Goal: Transaction & Acquisition: Purchase product/service

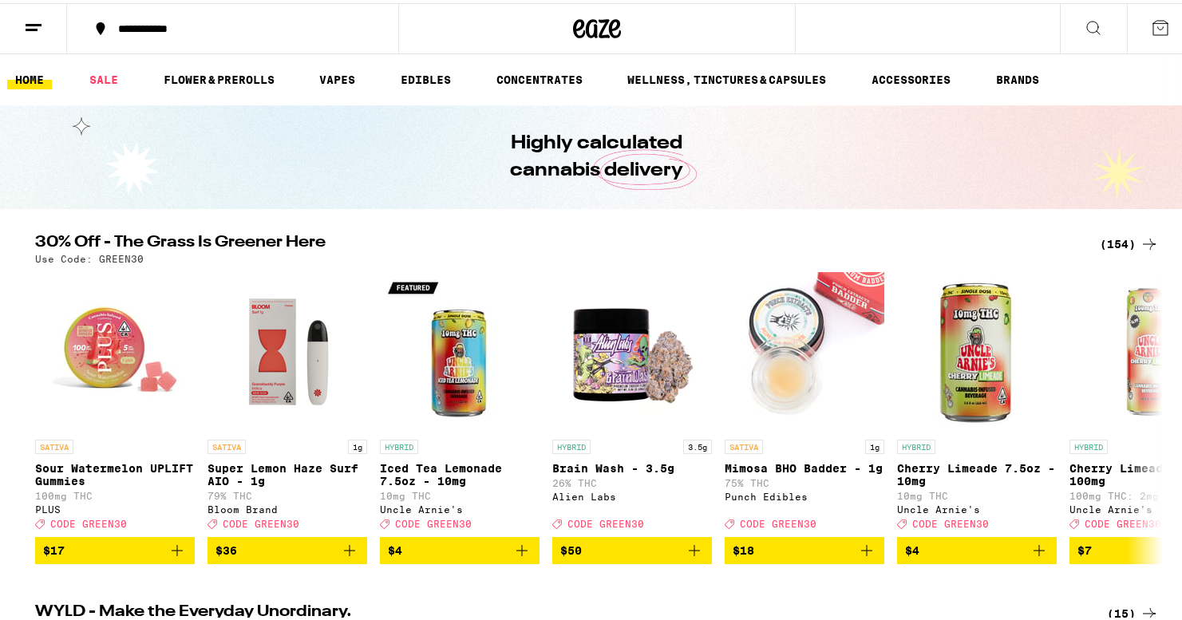
drag, startPoint x: 0, startPoint y: 0, endPoint x: 1145, endPoint y: 236, distance: 1168.7
click at [1145, 236] on icon at bounding box center [1149, 240] width 19 height 19
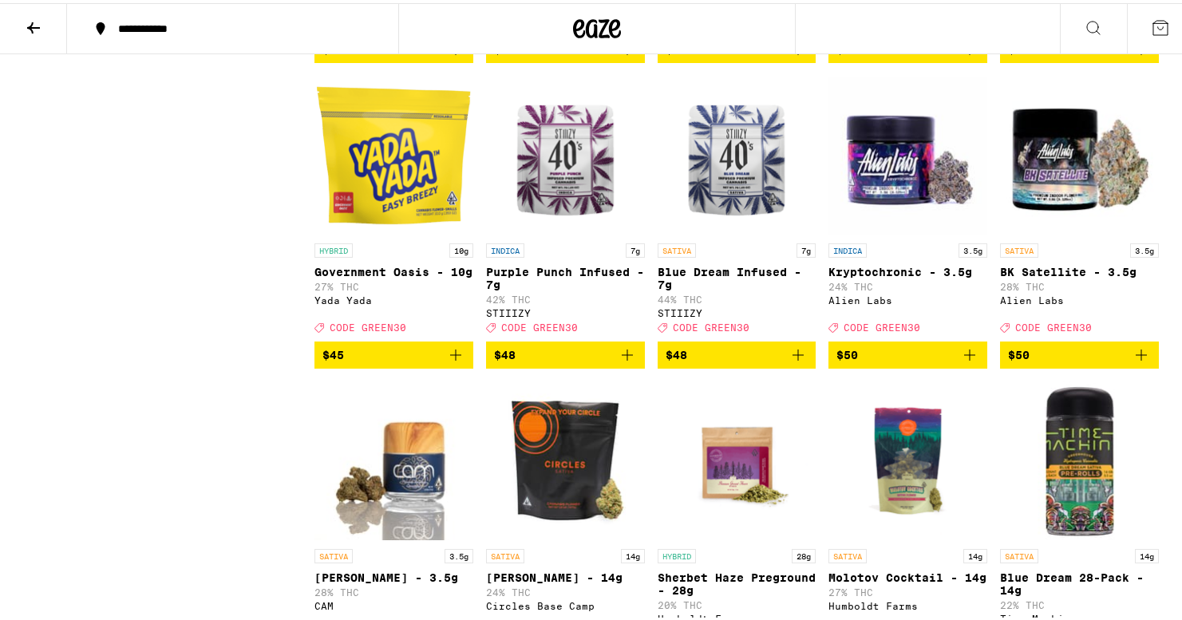
scroll to position [8678, 0]
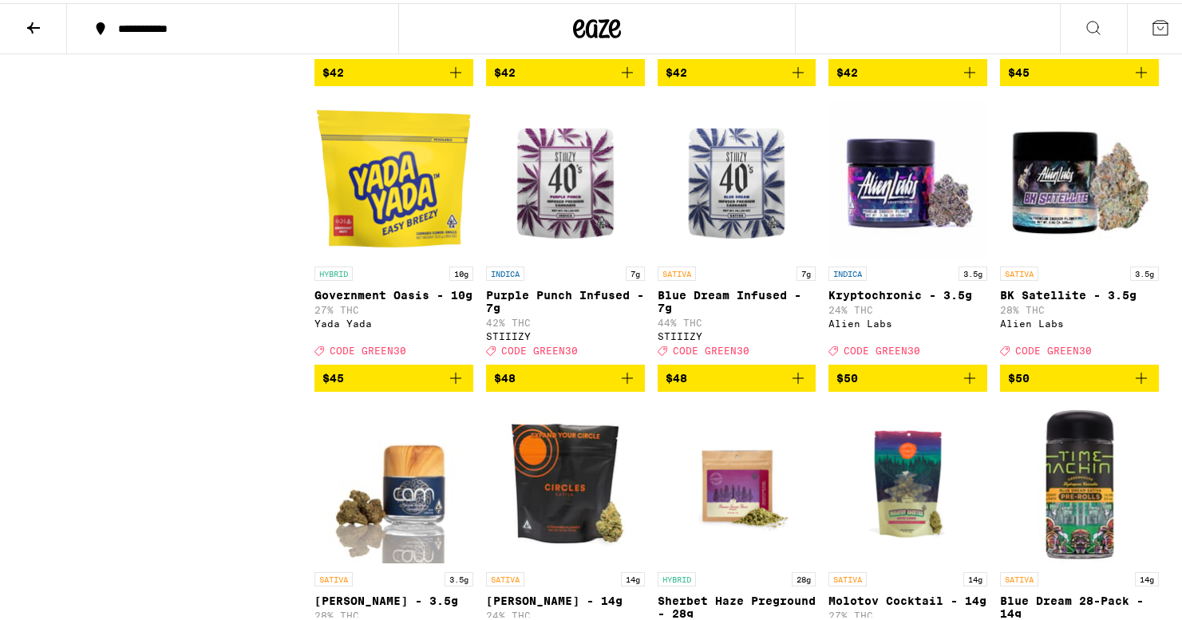
click at [970, 79] on icon "Add to bag" at bounding box center [969, 69] width 19 height 19
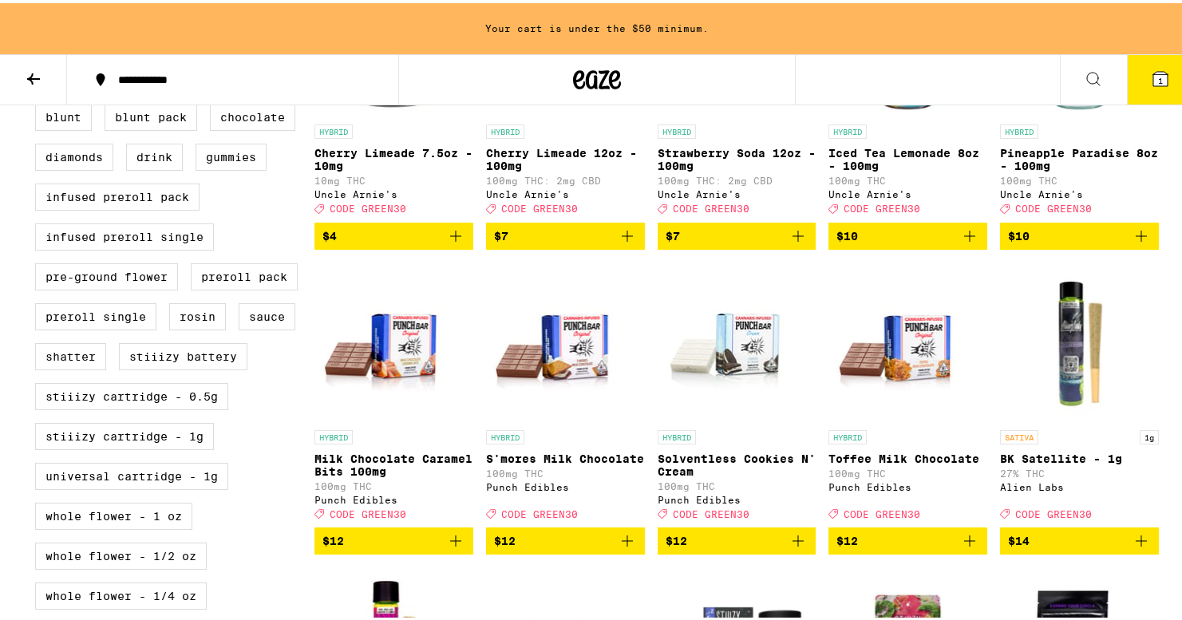
scroll to position [631, 0]
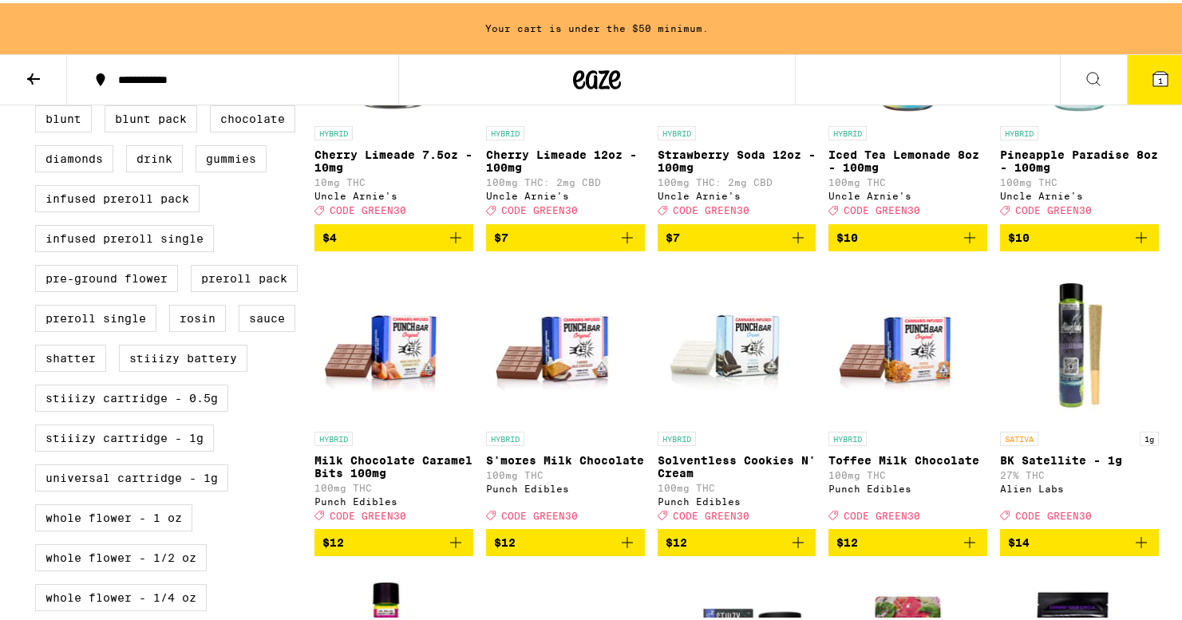
click at [184, 488] on label "Universal Cartridge - 1g" at bounding box center [131, 474] width 193 height 27
click at [39, 65] on input "Universal Cartridge - 1g" at bounding box center [38, 65] width 1 height 1
checkbox input "true"
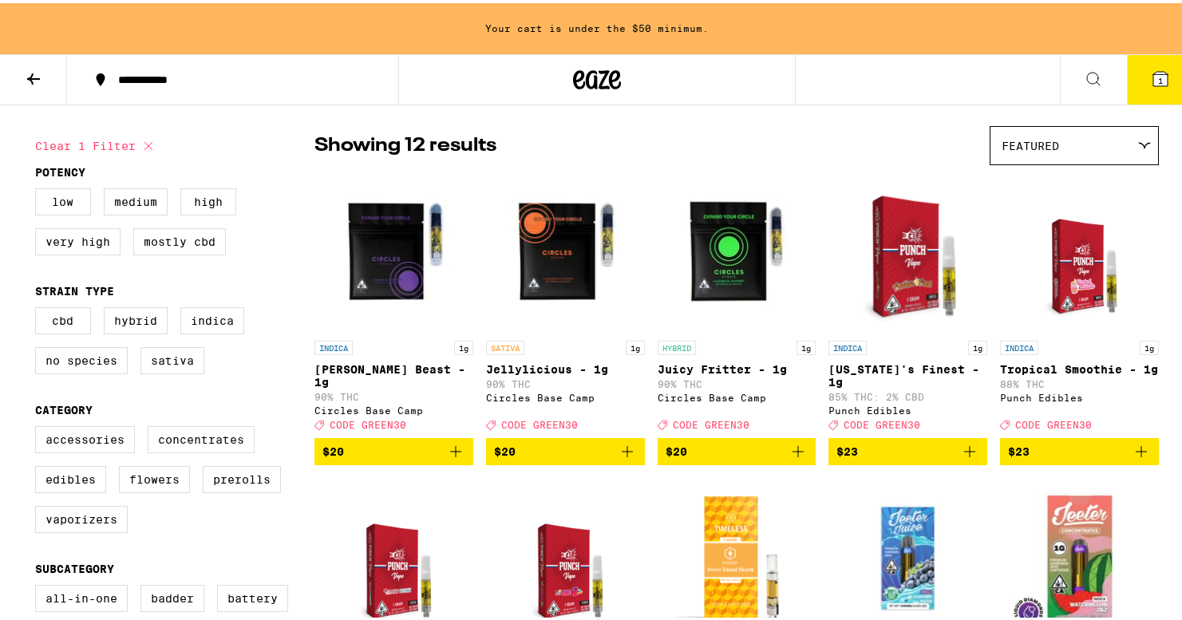
scroll to position [102, 0]
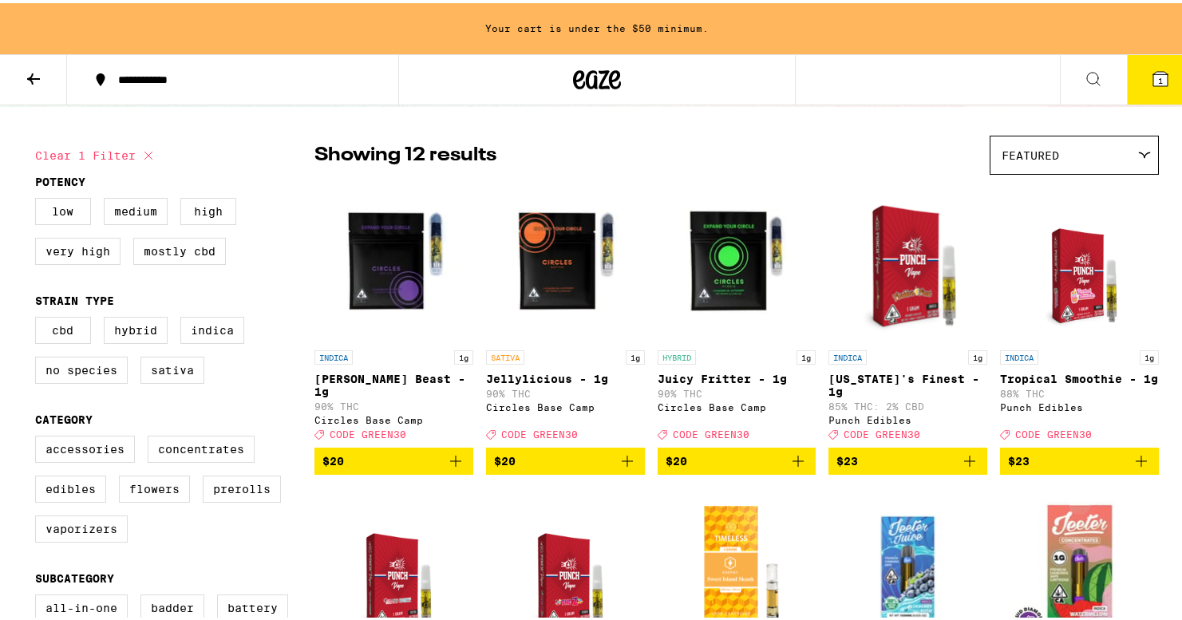
click at [452, 468] on icon "Add to bag" at bounding box center [455, 458] width 19 height 19
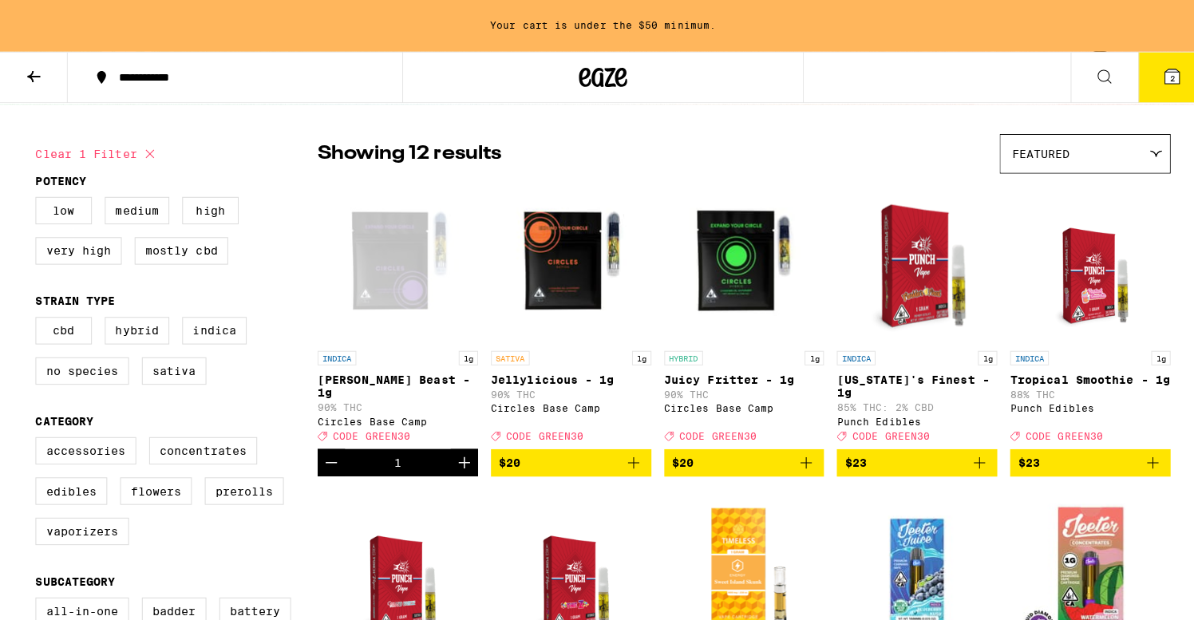
scroll to position [51, 0]
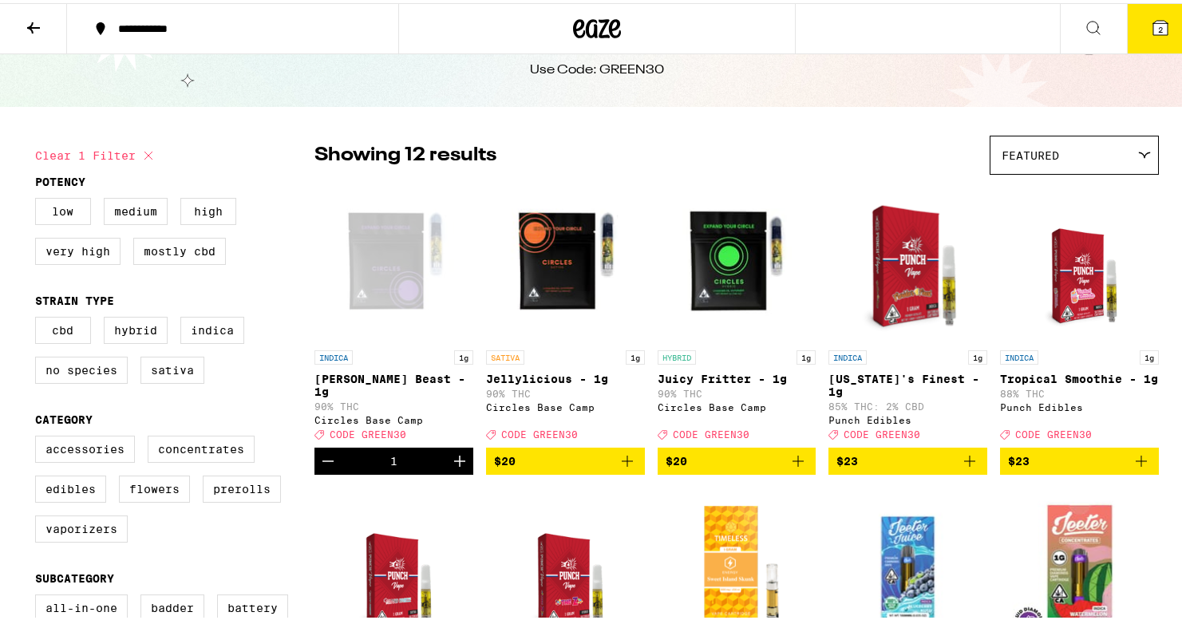
click at [789, 465] on icon "Add to bag" at bounding box center [798, 458] width 19 height 19
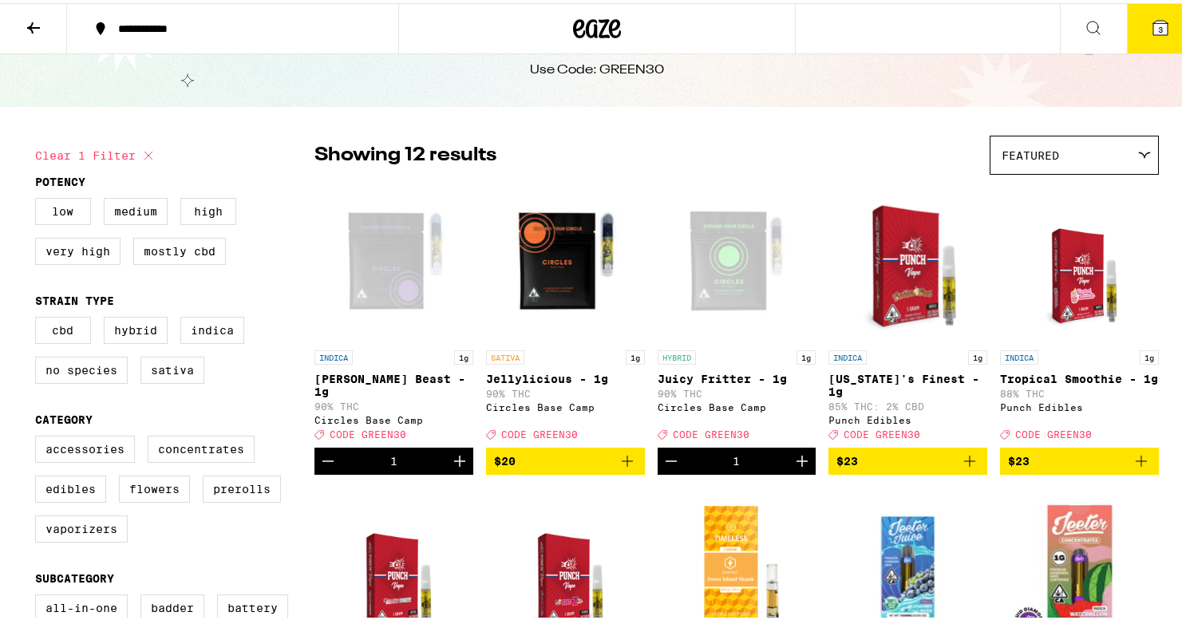
click at [1150, 39] on button "3" at bounding box center [1160, 25] width 67 height 49
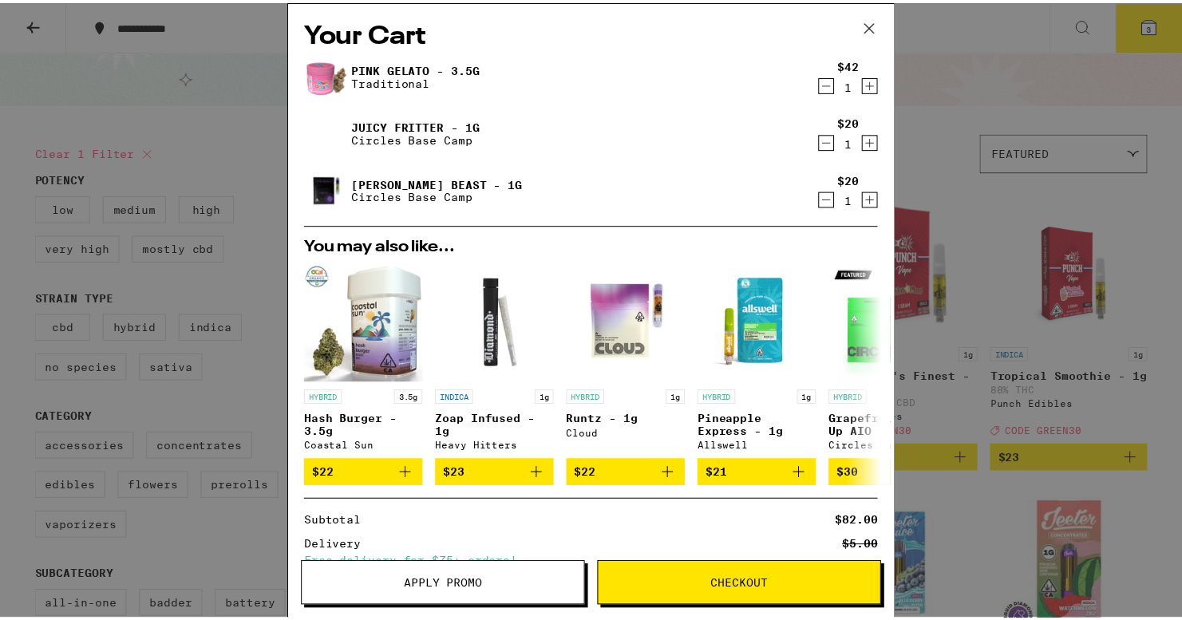
scroll to position [157, 0]
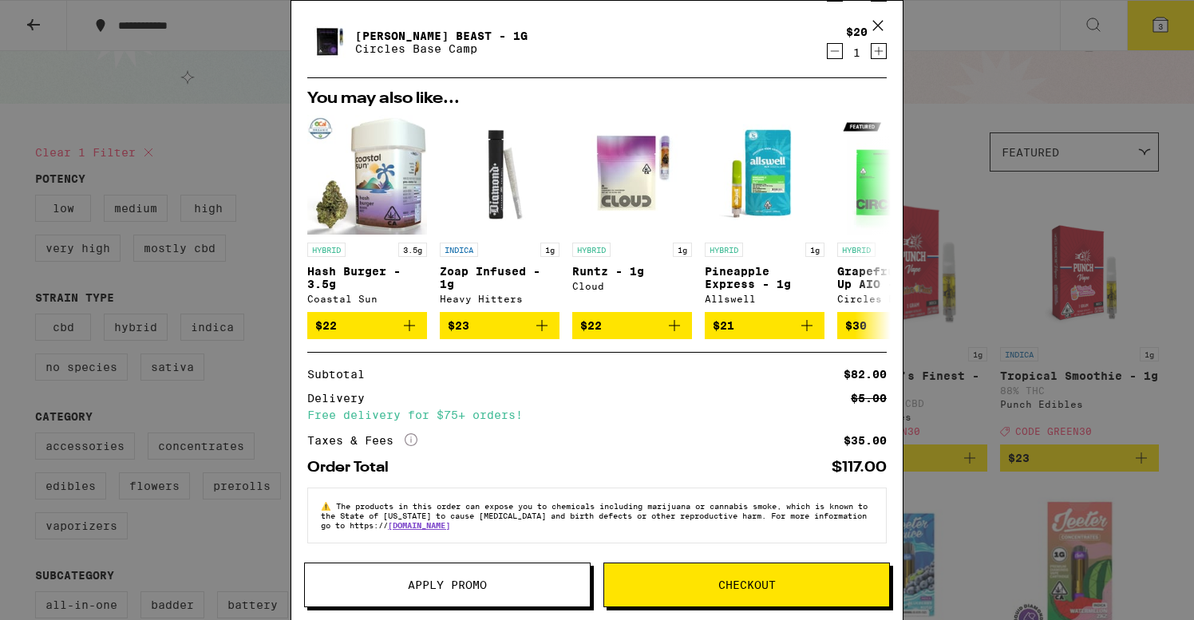
click at [421, 595] on button "Apply Promo" at bounding box center [447, 585] width 287 height 45
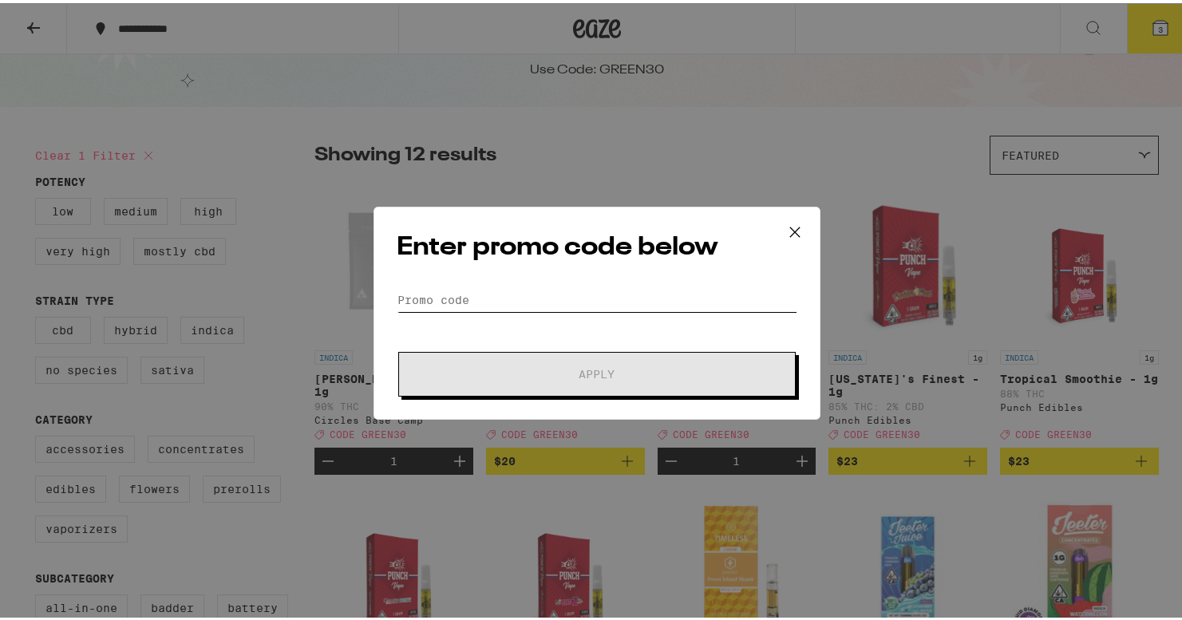
click at [498, 299] on input "Promo Code" at bounding box center [597, 297] width 401 height 24
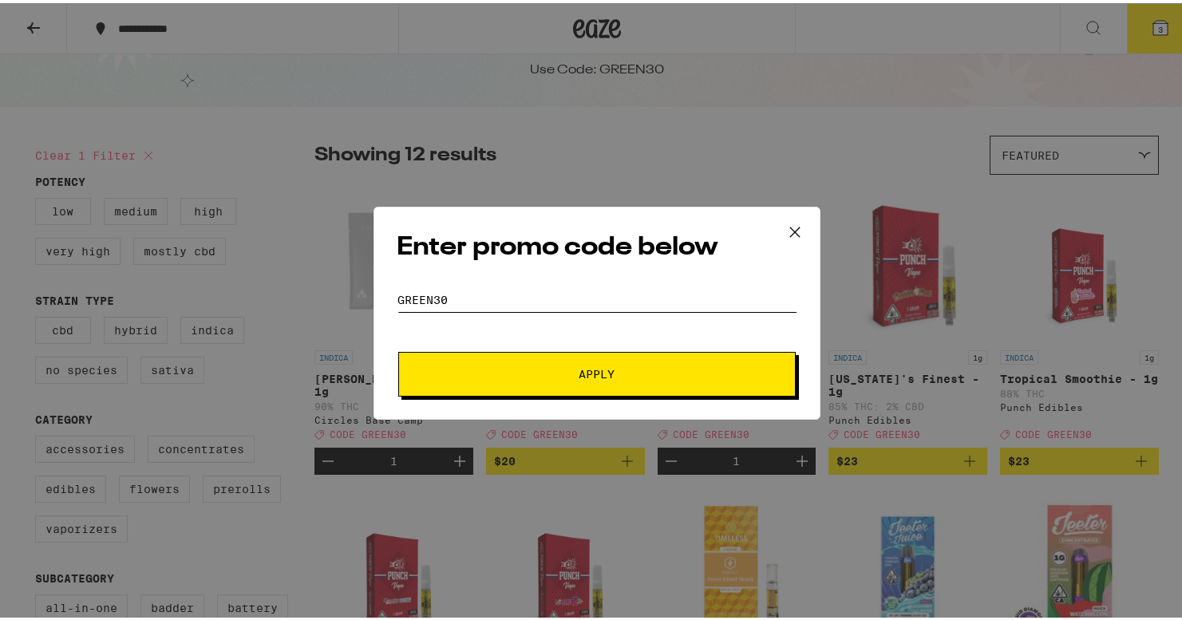
type input "green30"
click at [513, 360] on button "Apply" at bounding box center [596, 371] width 397 height 45
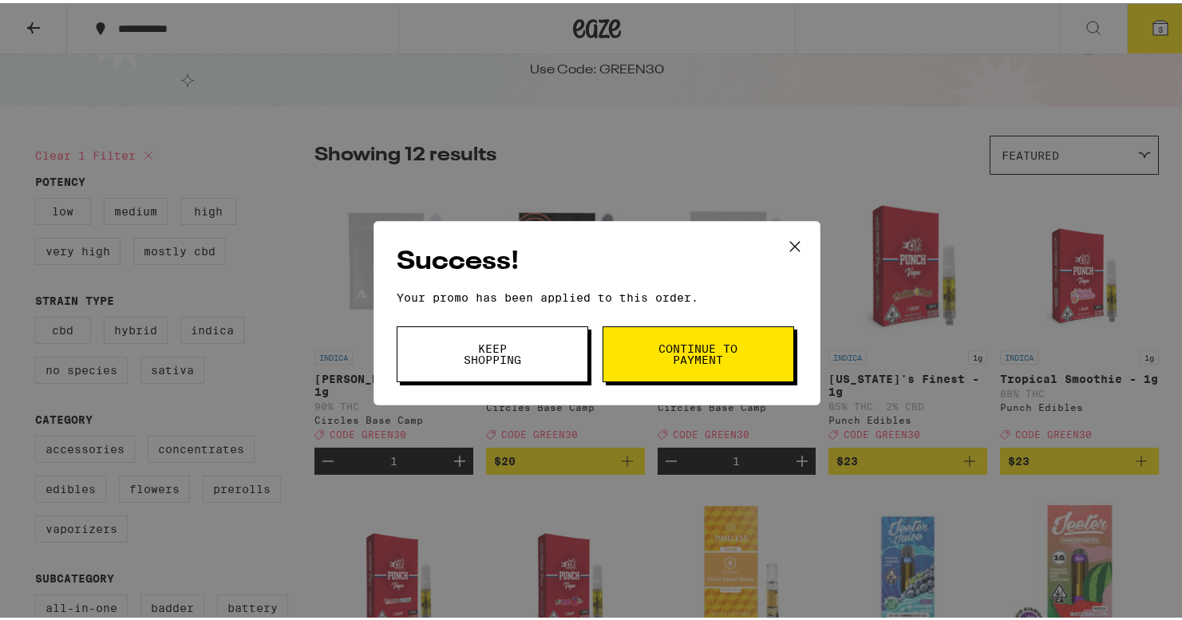
click at [639, 358] on button "Continue to payment" at bounding box center [699, 351] width 192 height 56
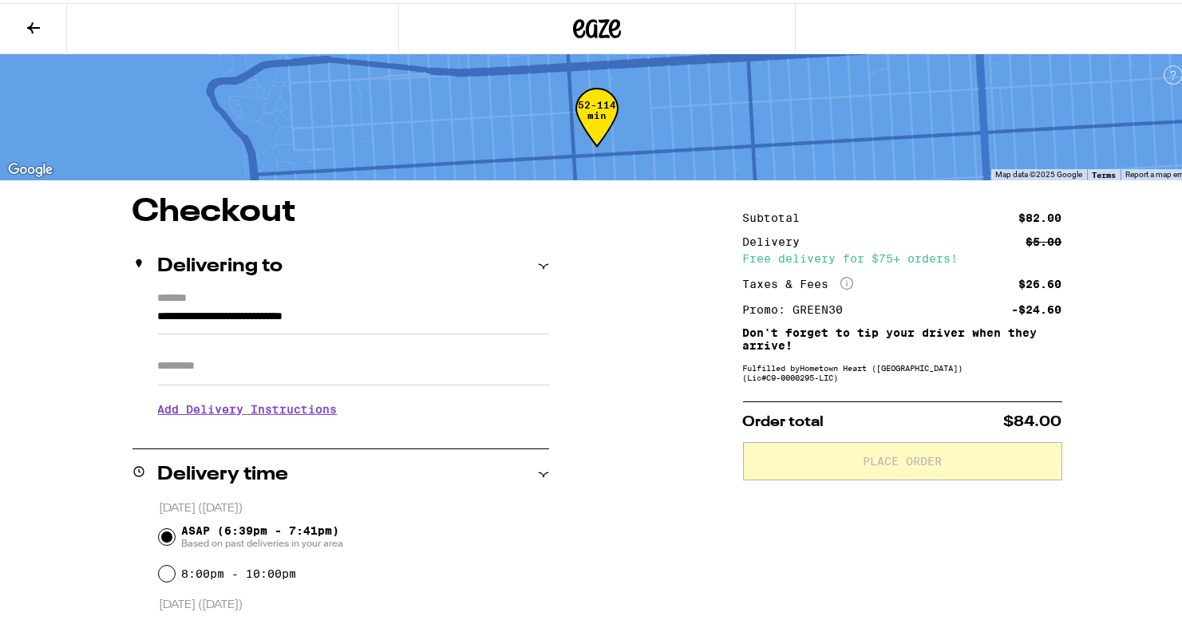
scroll to position [209, 0]
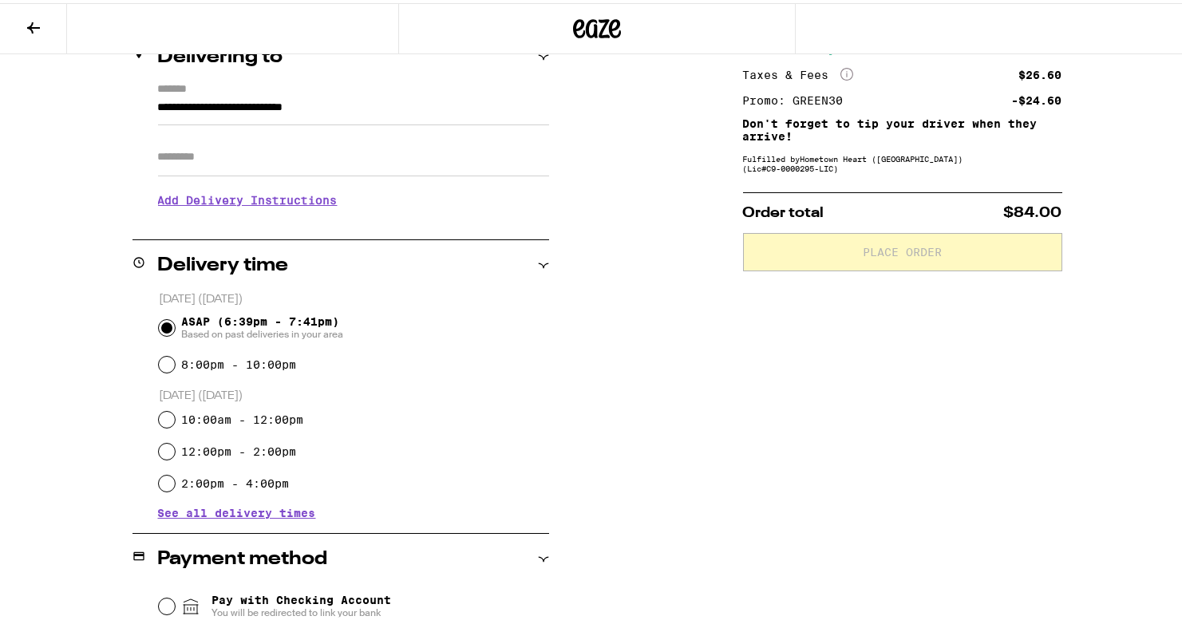
click at [404, 163] on input "Apt/Suite" at bounding box center [353, 154] width 391 height 38
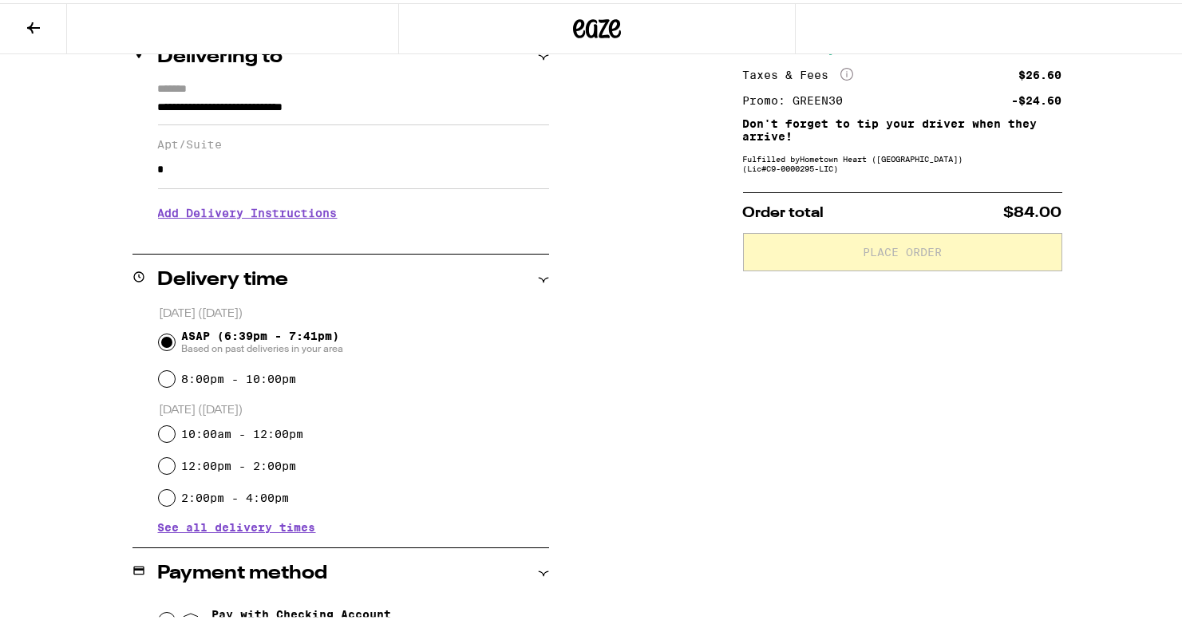
scroll to position [545, 0]
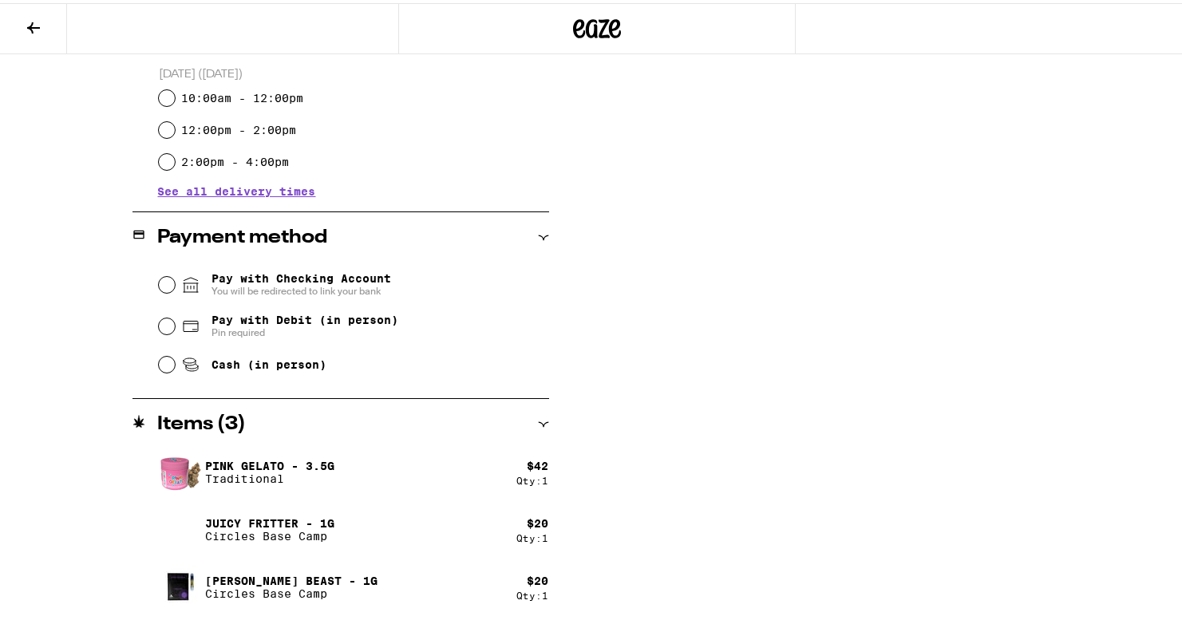
type input "*"
click at [161, 334] on div "Pay with Debit (in person) Pin required" at bounding box center [354, 324] width 390 height 42
click at [161, 325] on input "Pay with Debit (in person) Pin required" at bounding box center [167, 323] width 16 height 16
radio input "true"
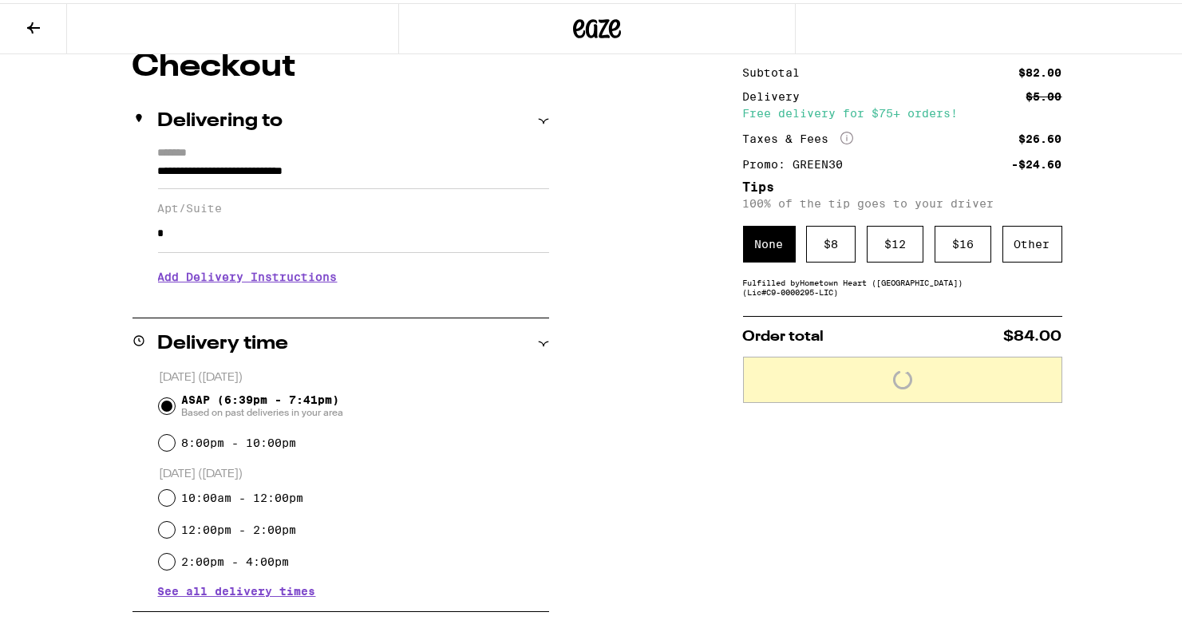
scroll to position [0, 0]
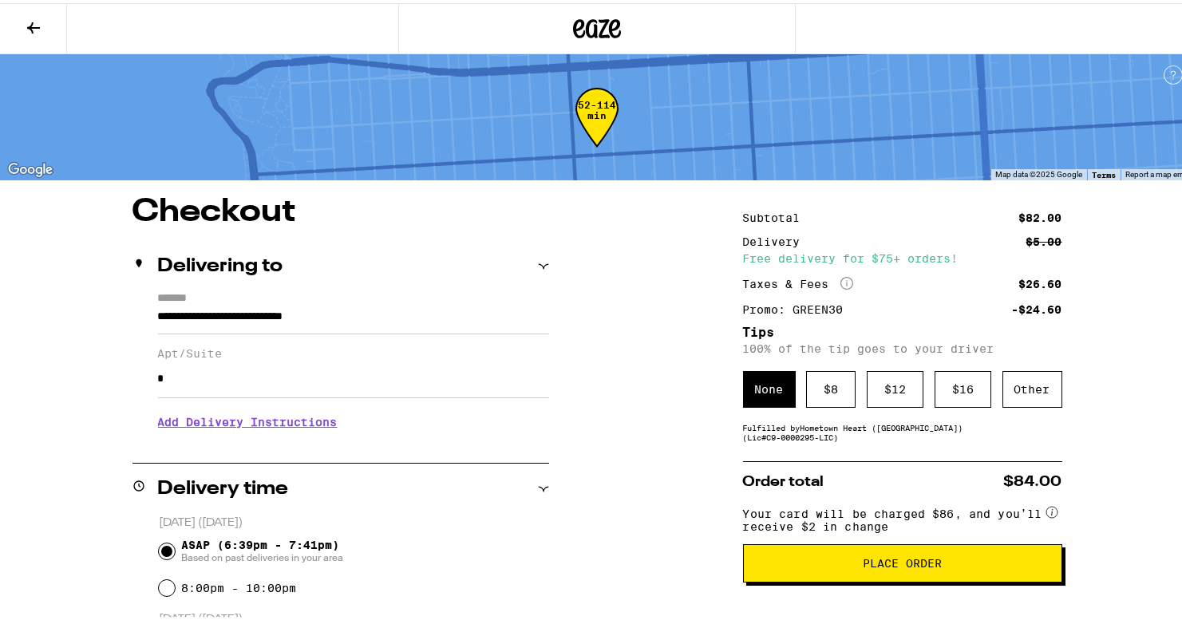
click at [1038, 405] on div "Other" at bounding box center [1032, 386] width 60 height 37
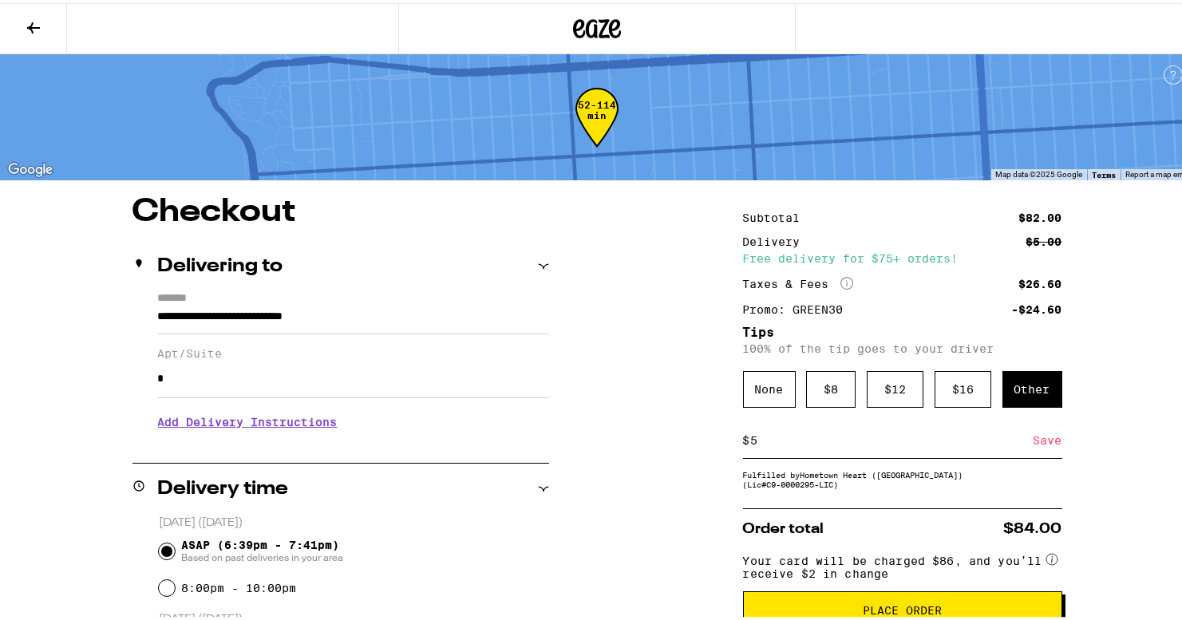
type input "5"
click at [1034, 448] on div "Save" at bounding box center [1048, 437] width 29 height 35
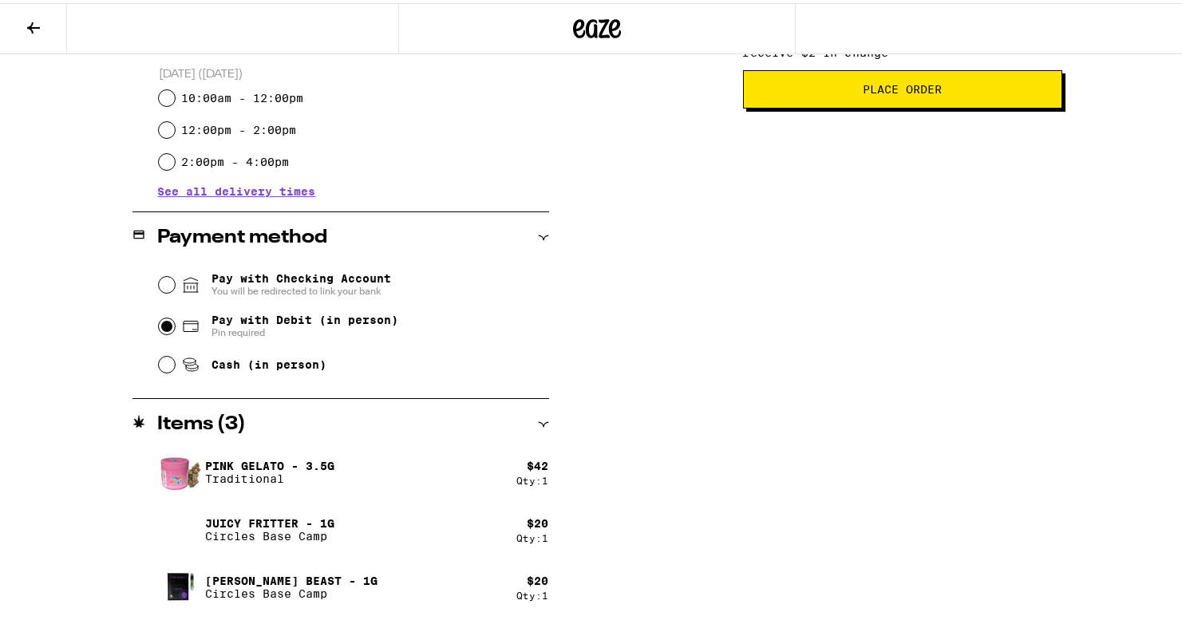
scroll to position [357, 0]
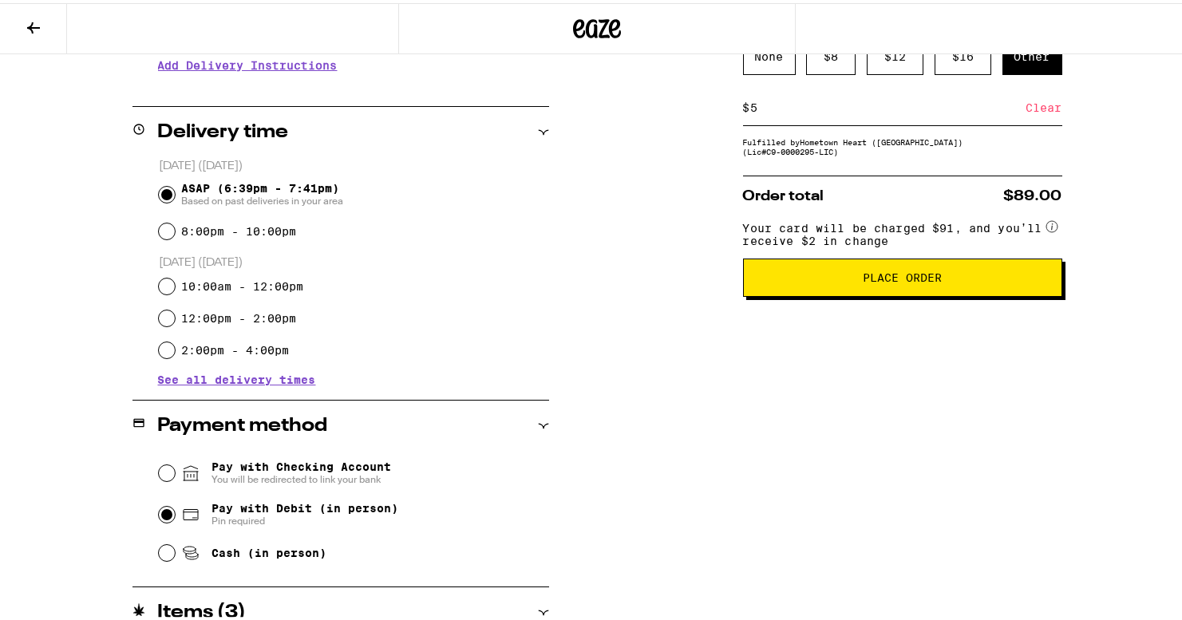
click at [918, 334] on div "Subtotal $82.00 Delivery $5.00 Free delivery for $75+ orders! Taxes & Fees More…" at bounding box center [902, 322] width 319 height 972
click at [915, 280] on span "Place Order" at bounding box center [902, 274] width 79 height 11
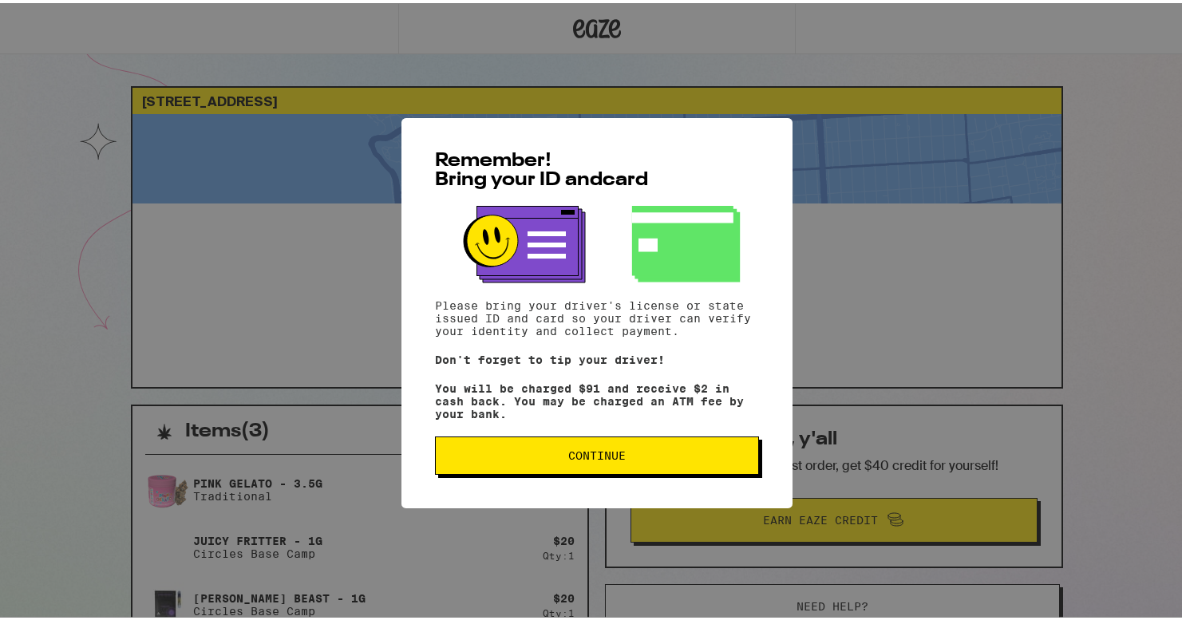
click at [698, 458] on span "Continue" at bounding box center [597, 452] width 297 height 11
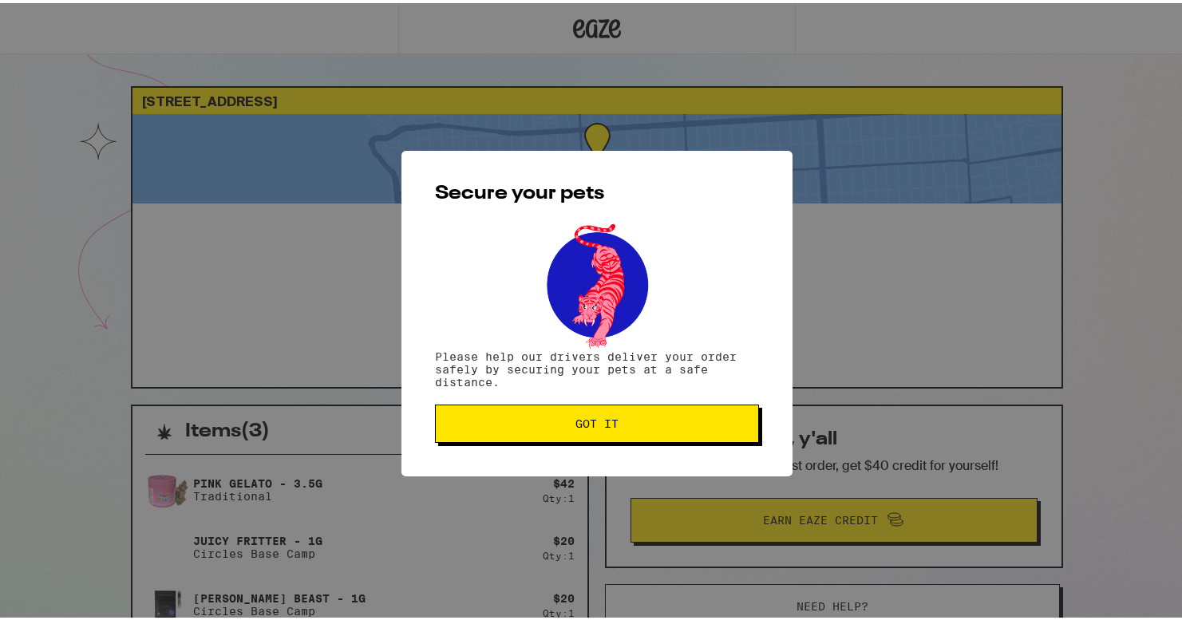
click at [686, 431] on button "Got it" at bounding box center [597, 420] width 324 height 38
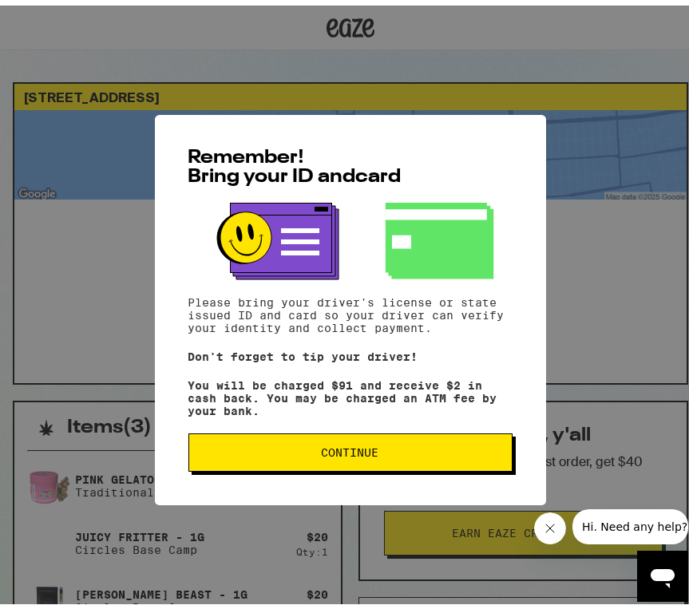
click at [439, 441] on button "Continue" at bounding box center [350, 447] width 324 height 38
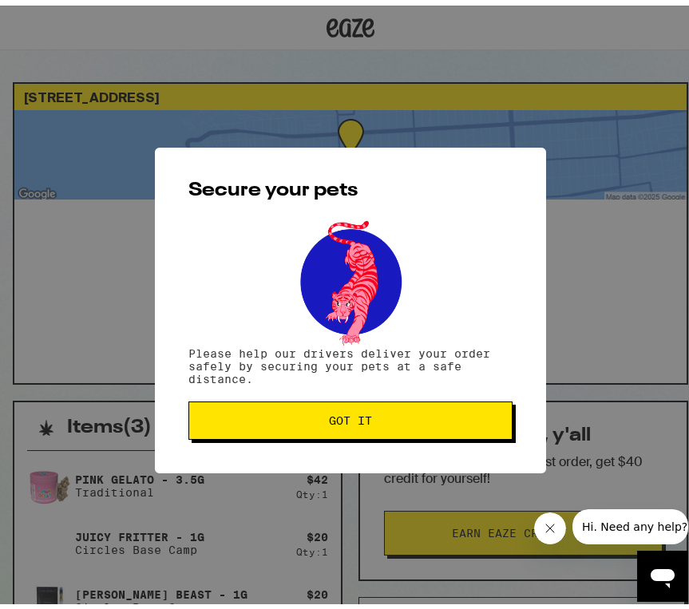
click at [439, 441] on div "Secure your pets Please help our drivers deliver your order safely by securing …" at bounding box center [350, 305] width 391 height 326
drag, startPoint x: 0, startPoint y: 0, endPoint x: 438, endPoint y: 429, distance: 613.0
click at [438, 429] on button "Got it" at bounding box center [350, 415] width 324 height 38
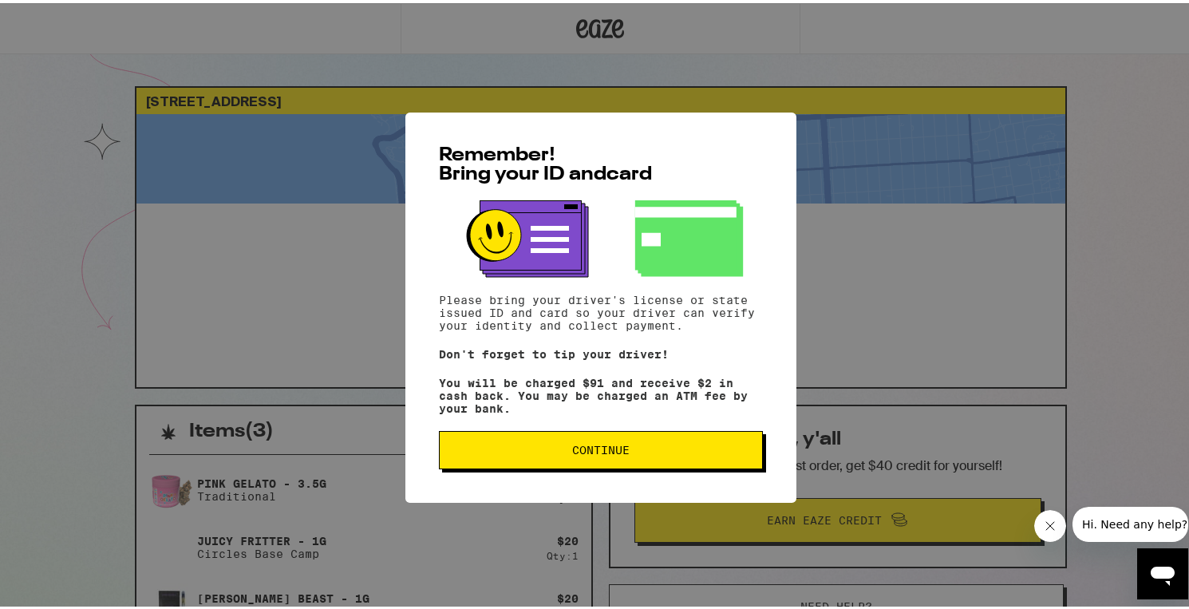
click at [500, 466] on button "Continue" at bounding box center [601, 447] width 324 height 38
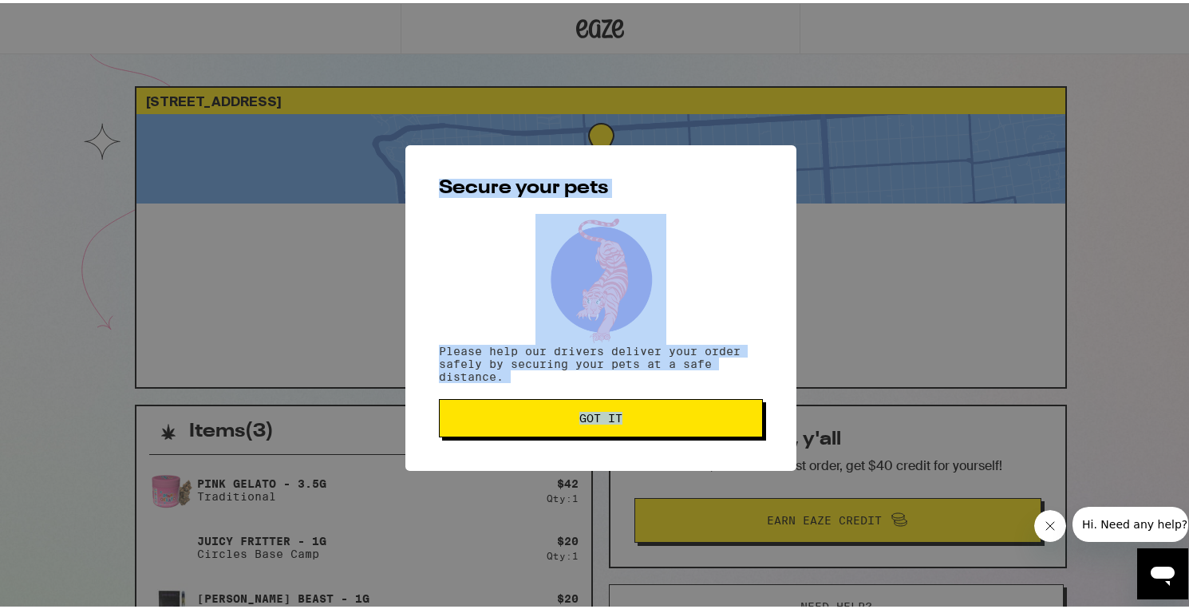
click at [500, 467] on div "Secure your pets Please help our drivers deliver your order safely by securing …" at bounding box center [600, 305] width 391 height 326
click at [519, 430] on button "Got it" at bounding box center [601, 415] width 324 height 38
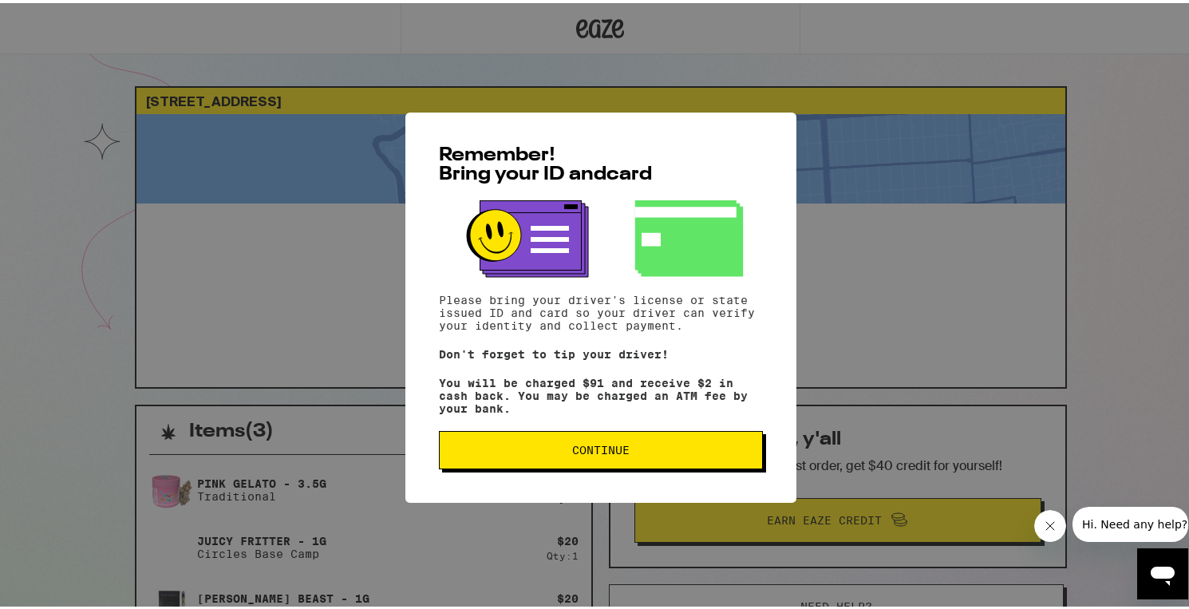
click at [690, 439] on button "Continue" at bounding box center [601, 447] width 324 height 38
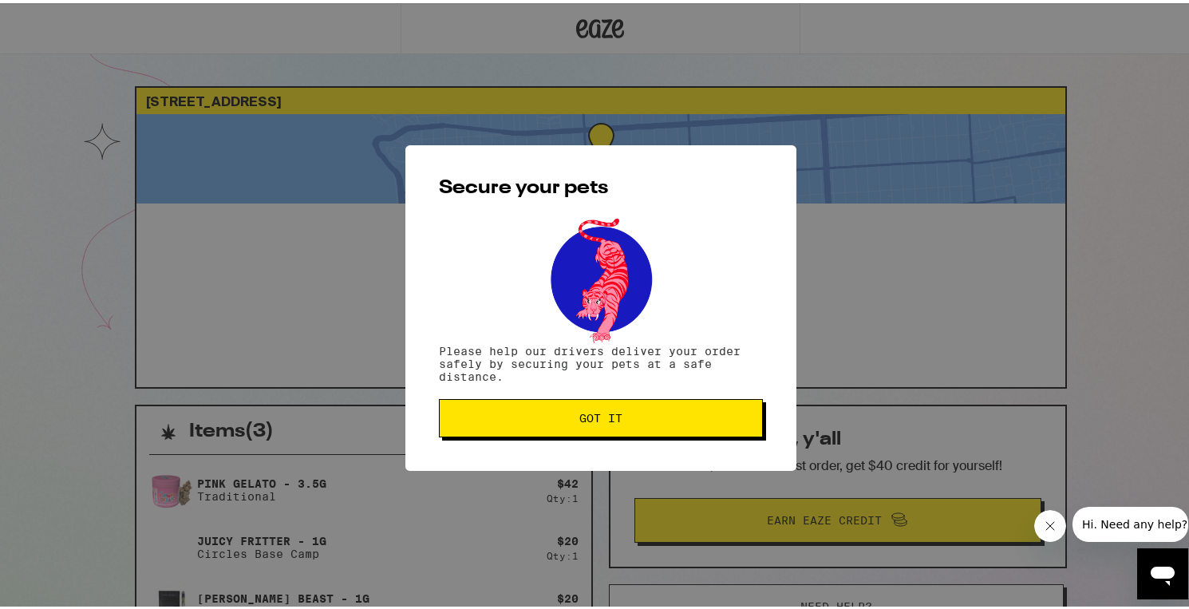
click at [694, 421] on span "Got it" at bounding box center [601, 414] width 297 height 11
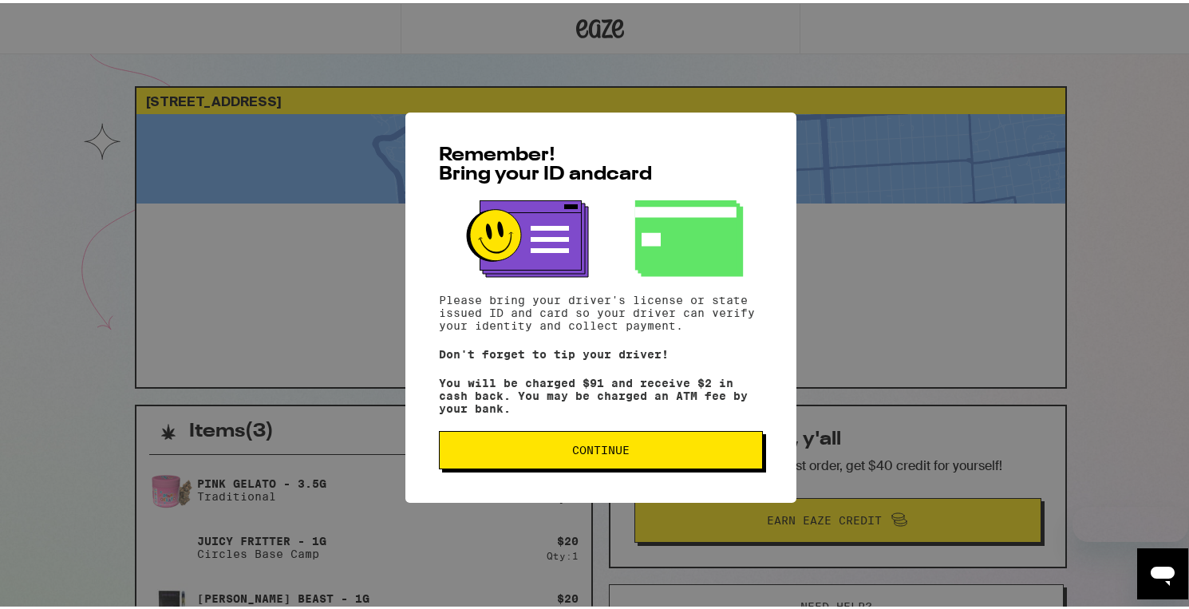
click at [560, 461] on button "Continue" at bounding box center [601, 447] width 324 height 38
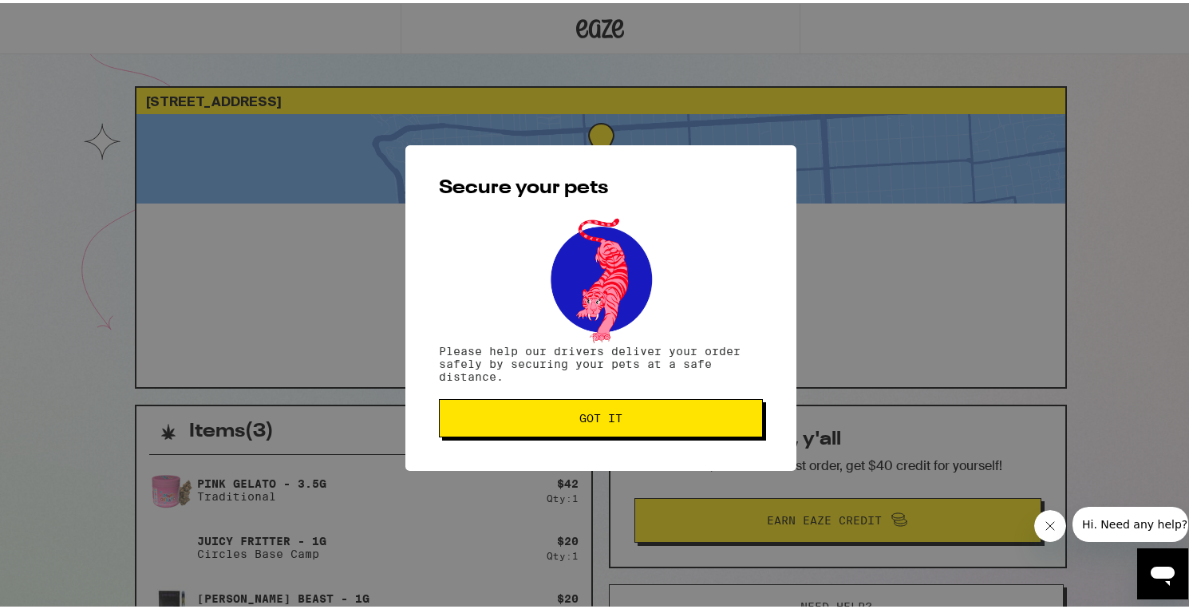
click at [560, 461] on div "Secure your pets Please help our drivers deliver your order safely by securing …" at bounding box center [600, 305] width 391 height 326
click at [570, 421] on span "Got it" at bounding box center [601, 414] width 297 height 11
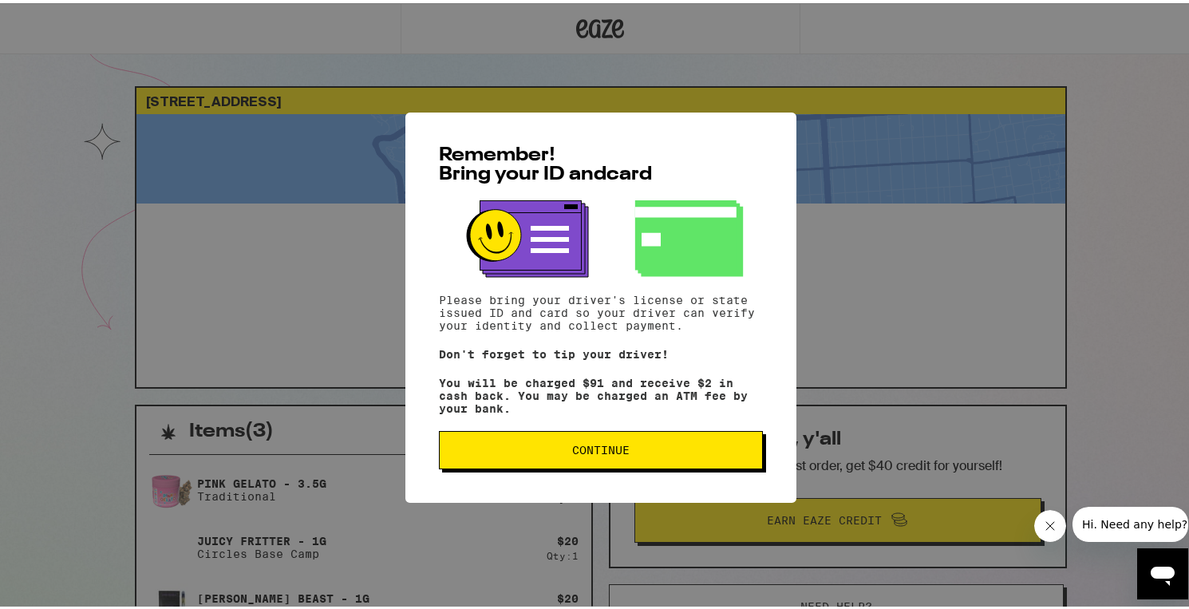
click at [698, 460] on button "Continue" at bounding box center [601, 447] width 324 height 38
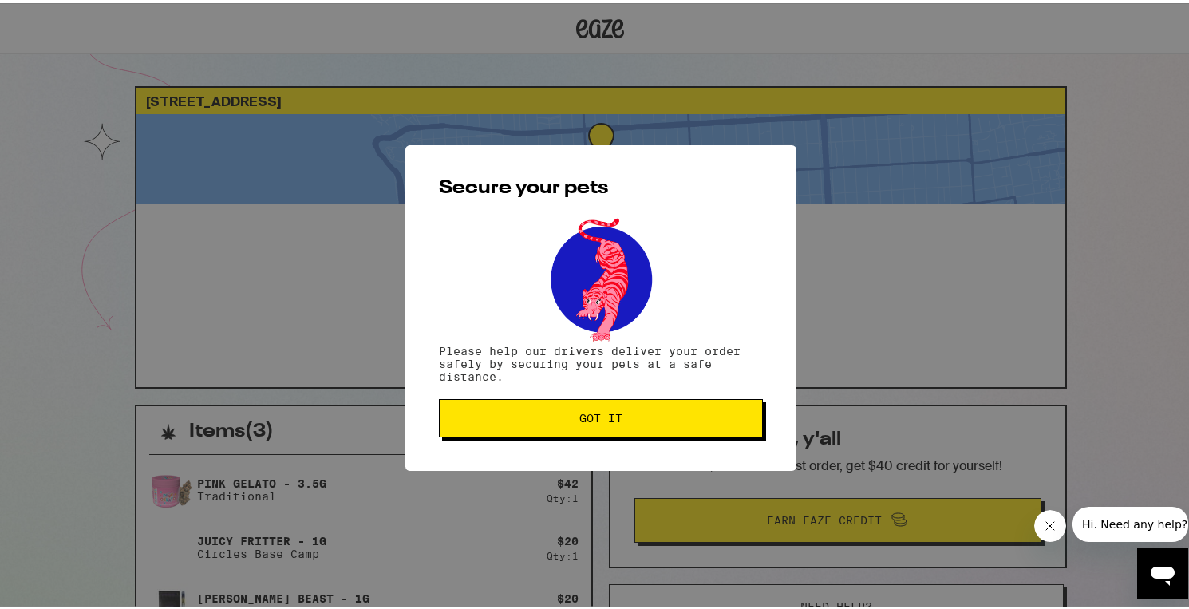
click at [682, 421] on span "Got it" at bounding box center [601, 414] width 297 height 11
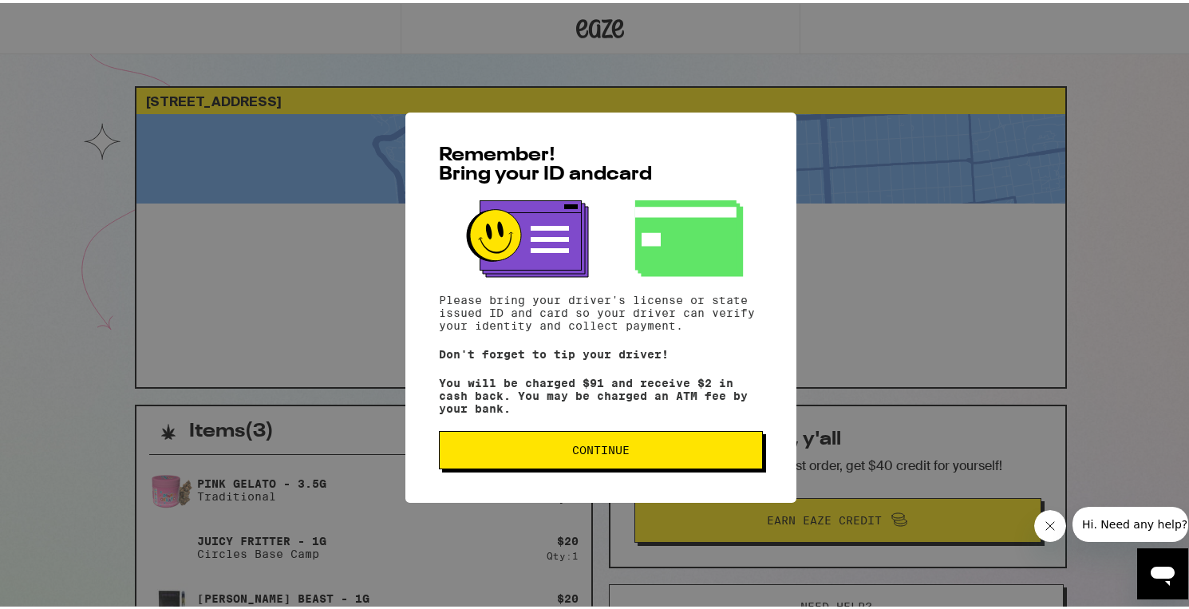
click at [462, 449] on span "Continue" at bounding box center [601, 446] width 297 height 11
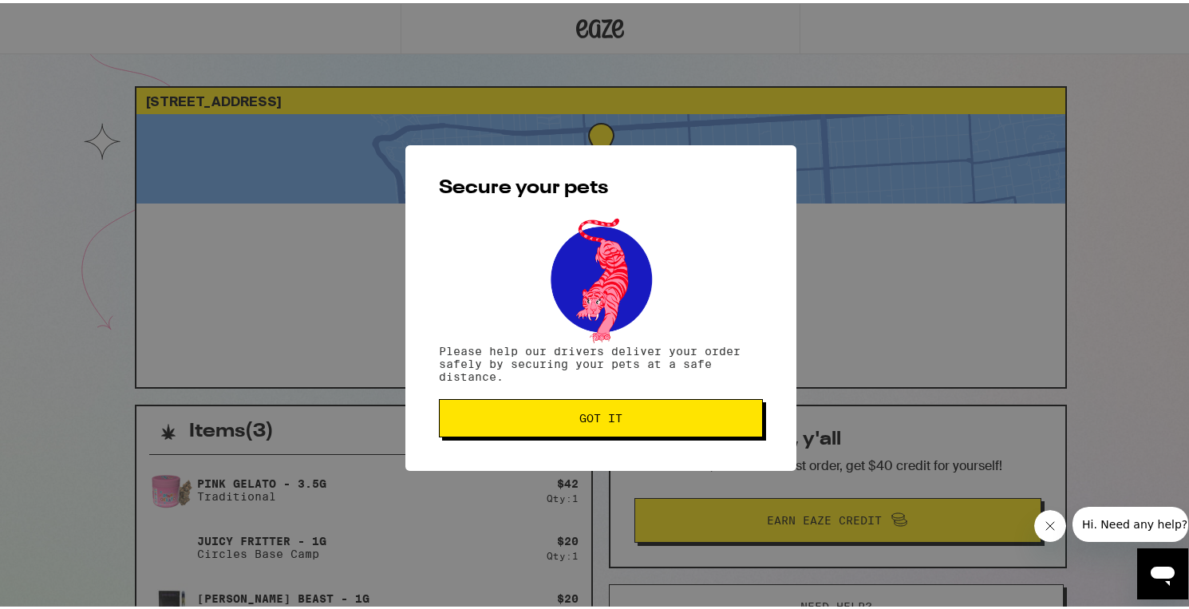
click at [508, 404] on button "Got it" at bounding box center [601, 415] width 324 height 38
